Goal: Information Seeking & Learning: Learn about a topic

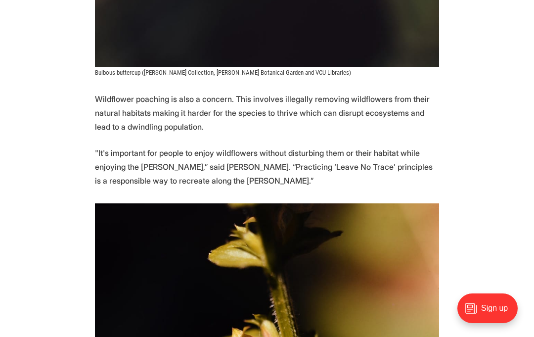
scroll to position [5096, 0]
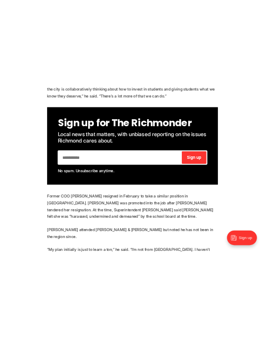
scroll to position [540, 0]
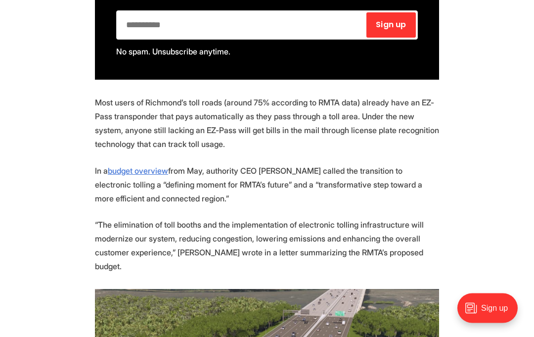
scroll to position [668, 0]
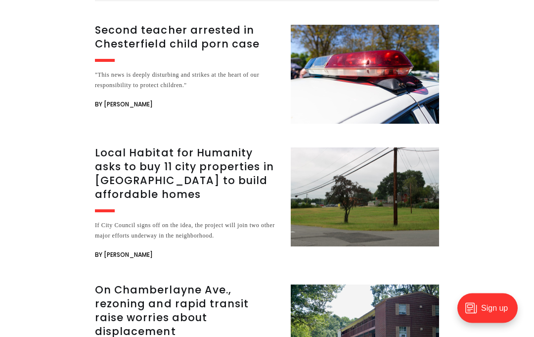
scroll to position [2174, 0]
click at [118, 147] on h3 "Local Habitat for Humanity asks to buy 11 city properties in [GEOGRAPHIC_DATA] …" at bounding box center [187, 173] width 184 height 55
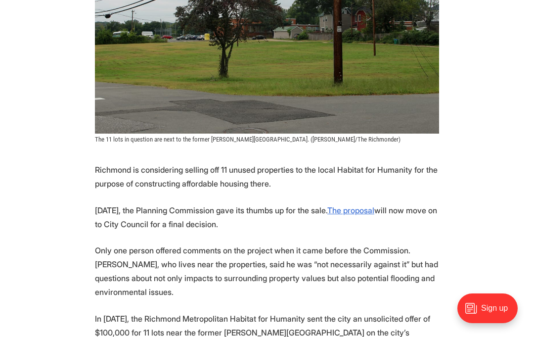
scroll to position [360, 0]
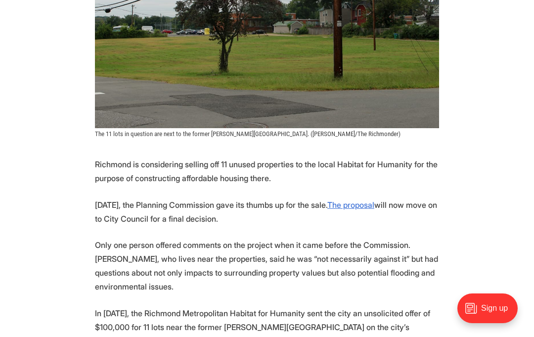
click at [375, 200] on u "The proposal" at bounding box center [351, 205] width 47 height 10
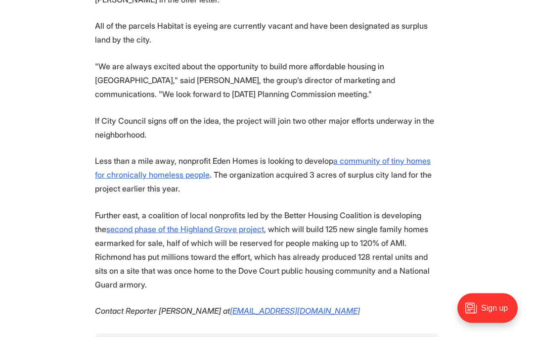
scroll to position [1095, 0]
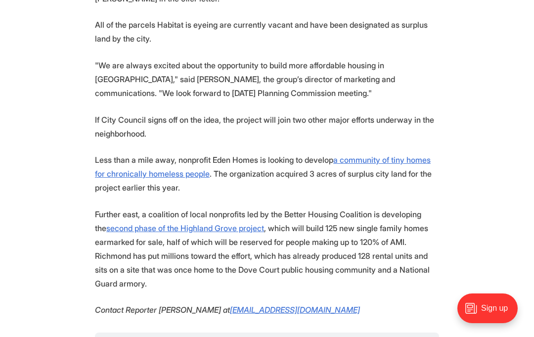
click at [407, 155] on u "a community of tiny homes for chronically homeless people" at bounding box center [263, 167] width 336 height 24
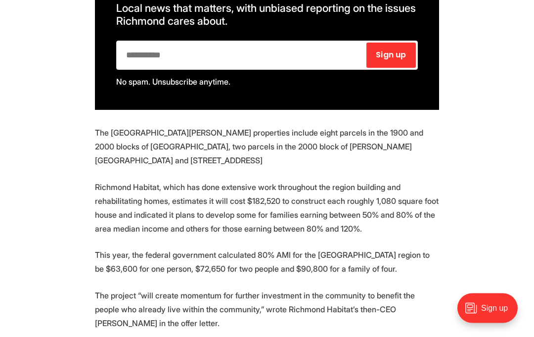
scroll to position [767, 0]
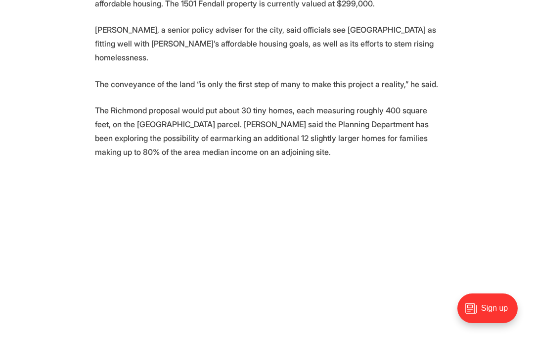
scroll to position [1170, 0]
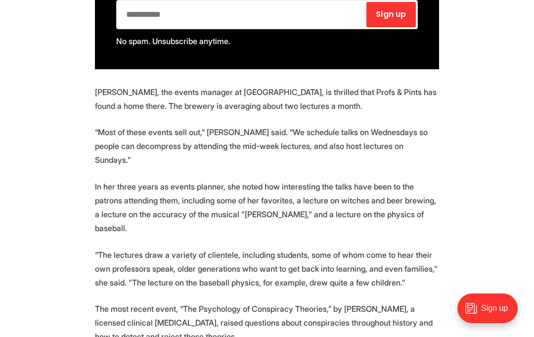
scroll to position [847, 0]
